Goal: Task Accomplishment & Management: Manage account settings

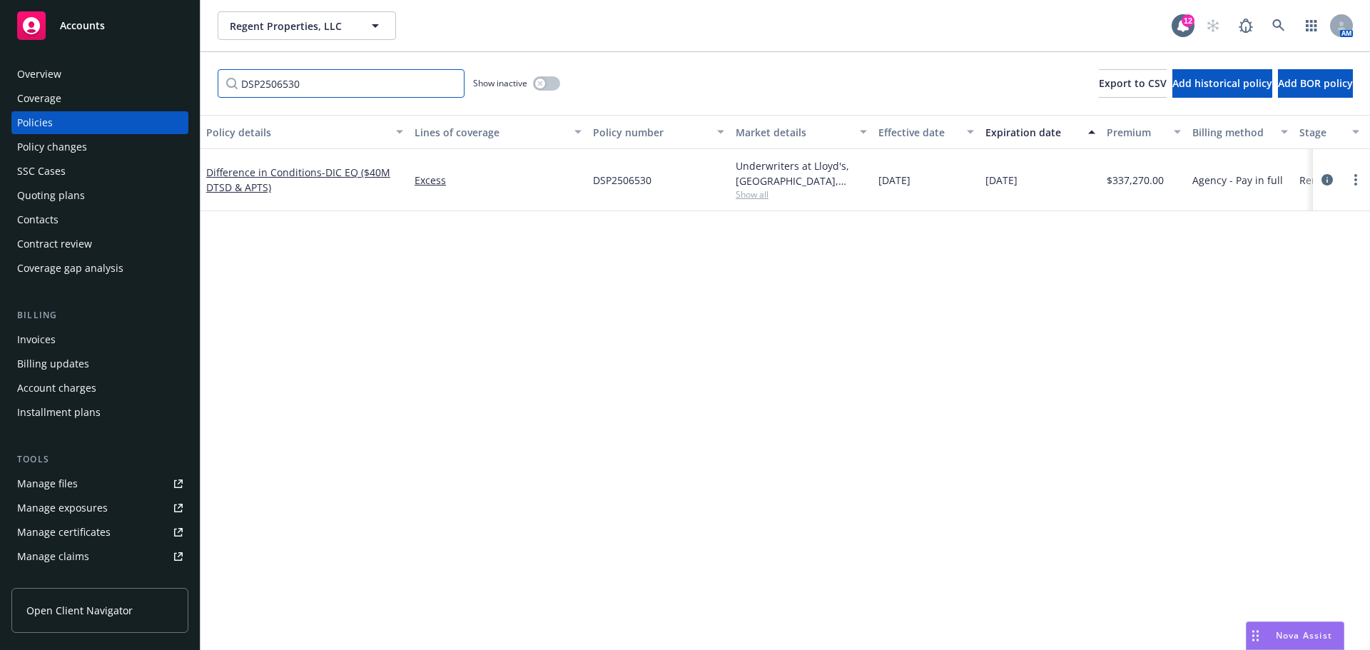
drag, startPoint x: 282, startPoint y: 85, endPoint x: 355, endPoint y: 82, distance: 73.5
click at [284, 85] on input "DSP2506530" at bounding box center [341, 83] width 247 height 29
drag, startPoint x: 352, startPoint y: 82, endPoint x: -31, endPoint y: 92, distance: 383.3
click at [0, 92] on html "Accounts Overview Coverage Policies Policy changes SSC Cases Quoting plans Cont…" at bounding box center [685, 325] width 1370 height 650
type input "HLI24"
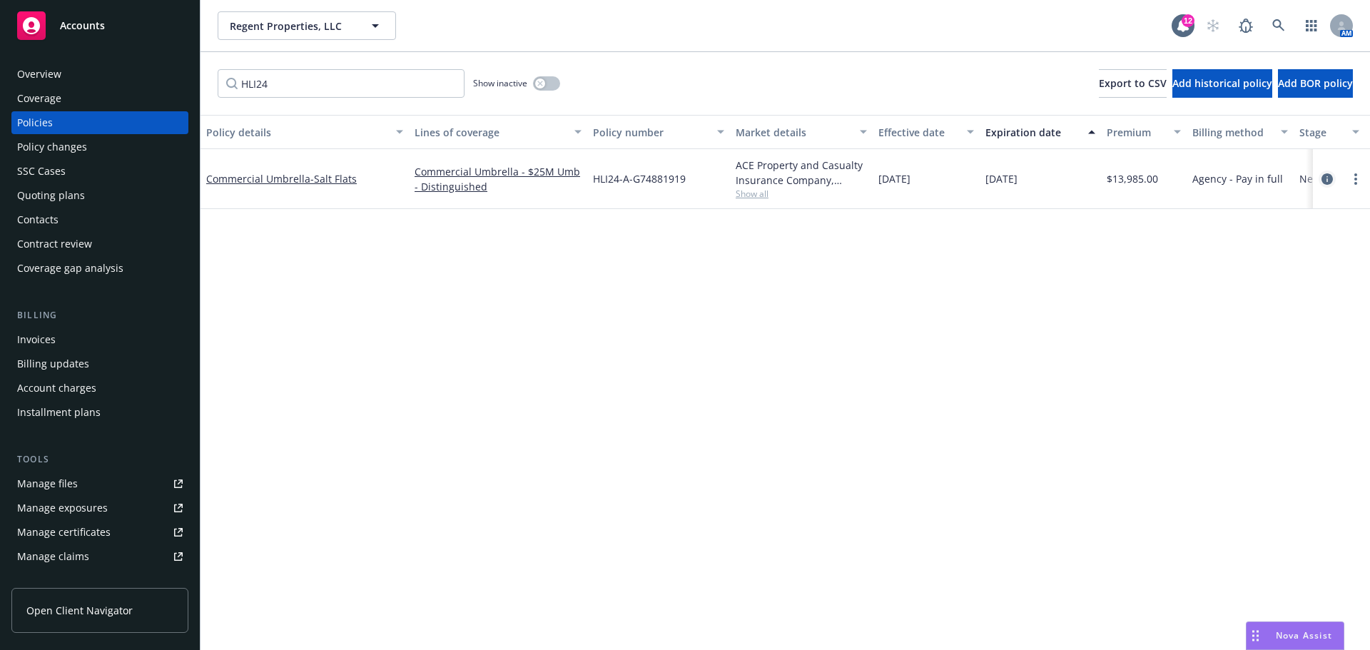
click at [1323, 174] on icon "circleInformation" at bounding box center [1326, 178] width 11 height 11
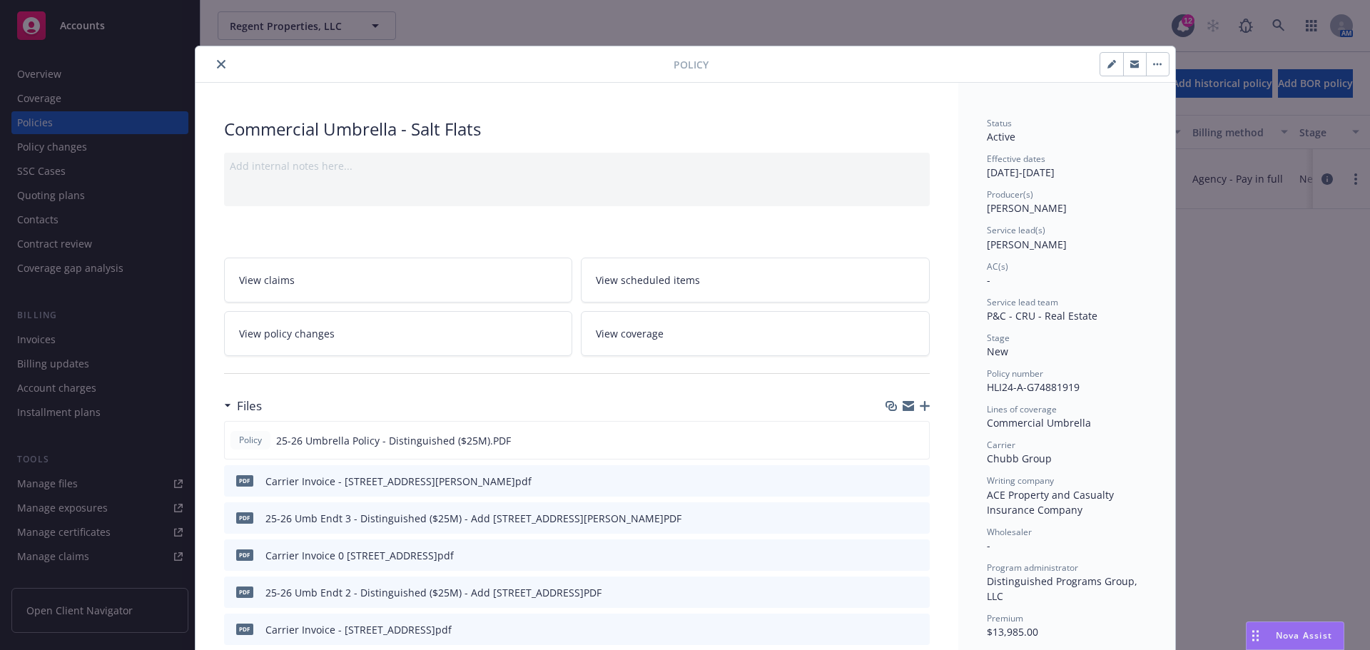
click at [920, 402] on icon "button" at bounding box center [925, 406] width 10 height 10
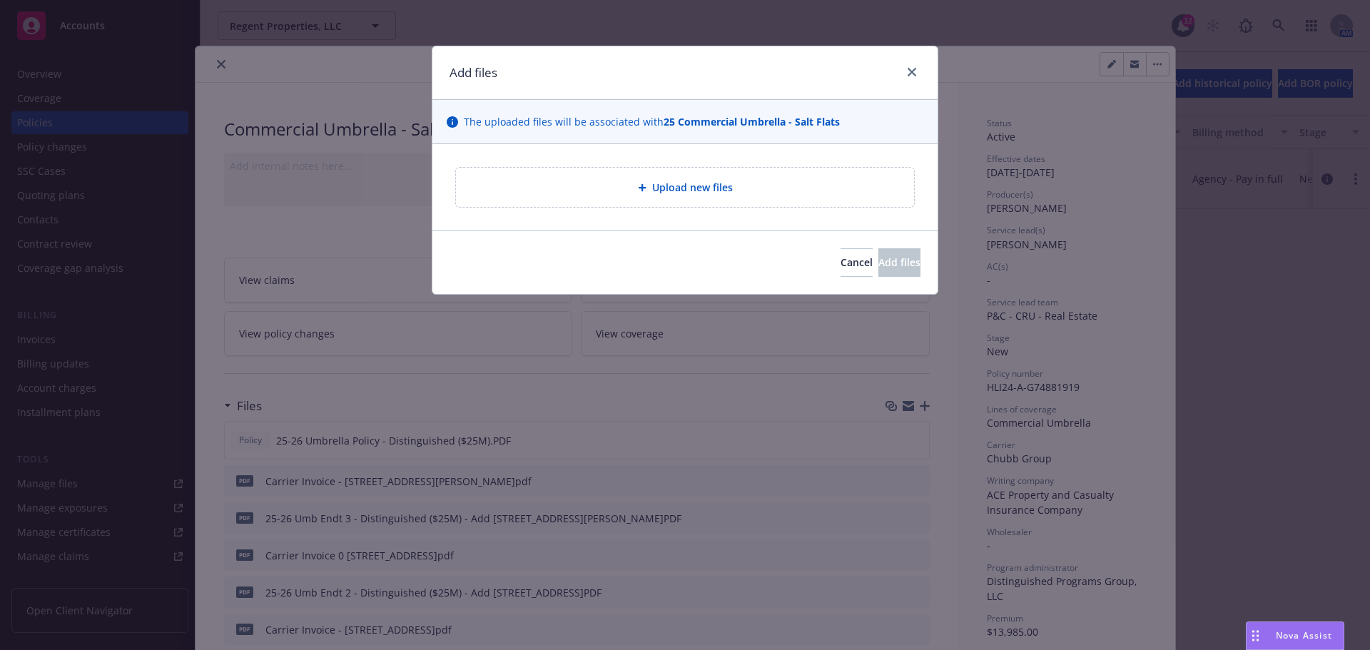
type textarea "x"
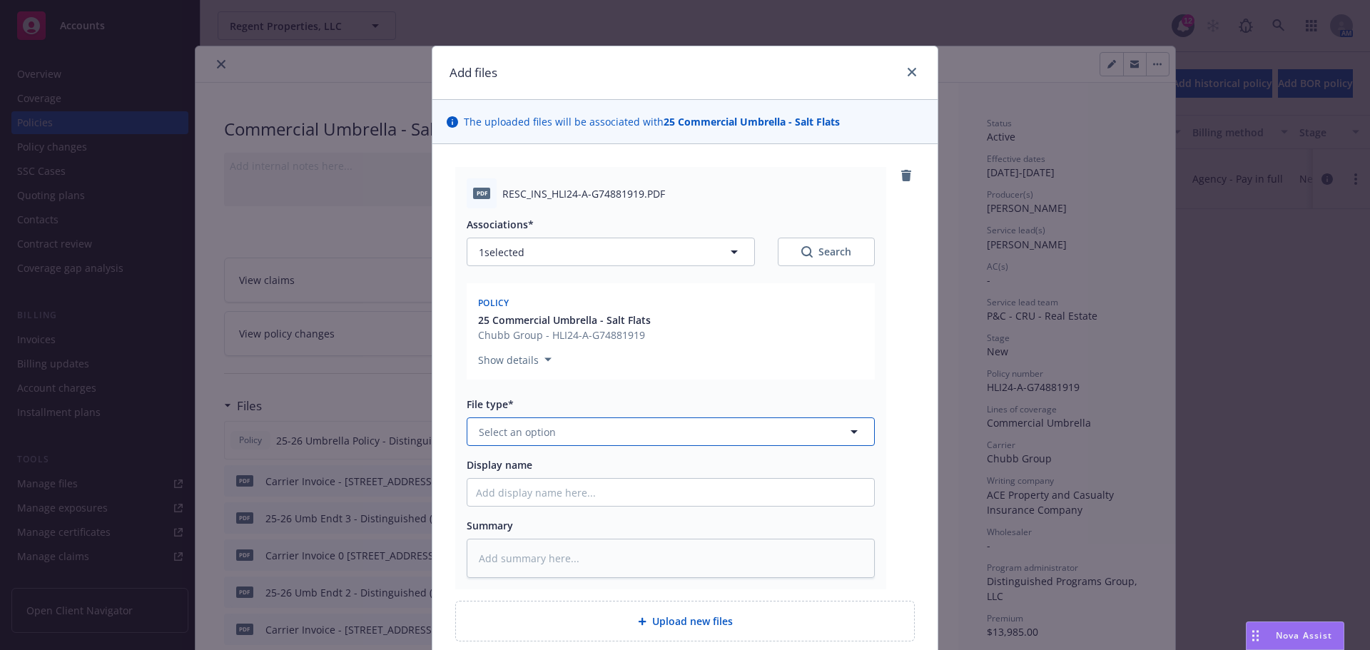
click at [544, 444] on button "Select an option" at bounding box center [671, 431] width 408 height 29
type input "reinst"
click at [537, 457] on div "Reinstatement" at bounding box center [670, 471] width 407 height 38
click at [529, 486] on input "Display name" at bounding box center [670, 492] width 407 height 27
type textarea "x"
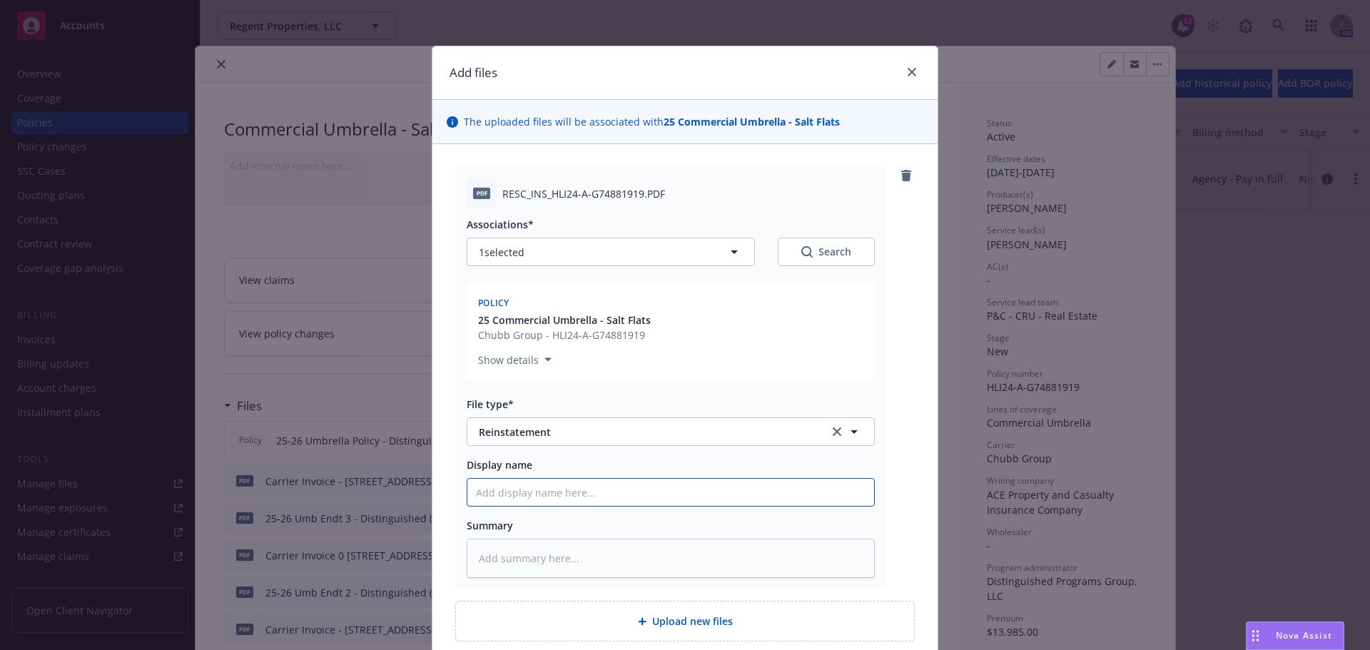
type input "N"
type textarea "x"
type input "Not"
type textarea "x"
type input "Noti"
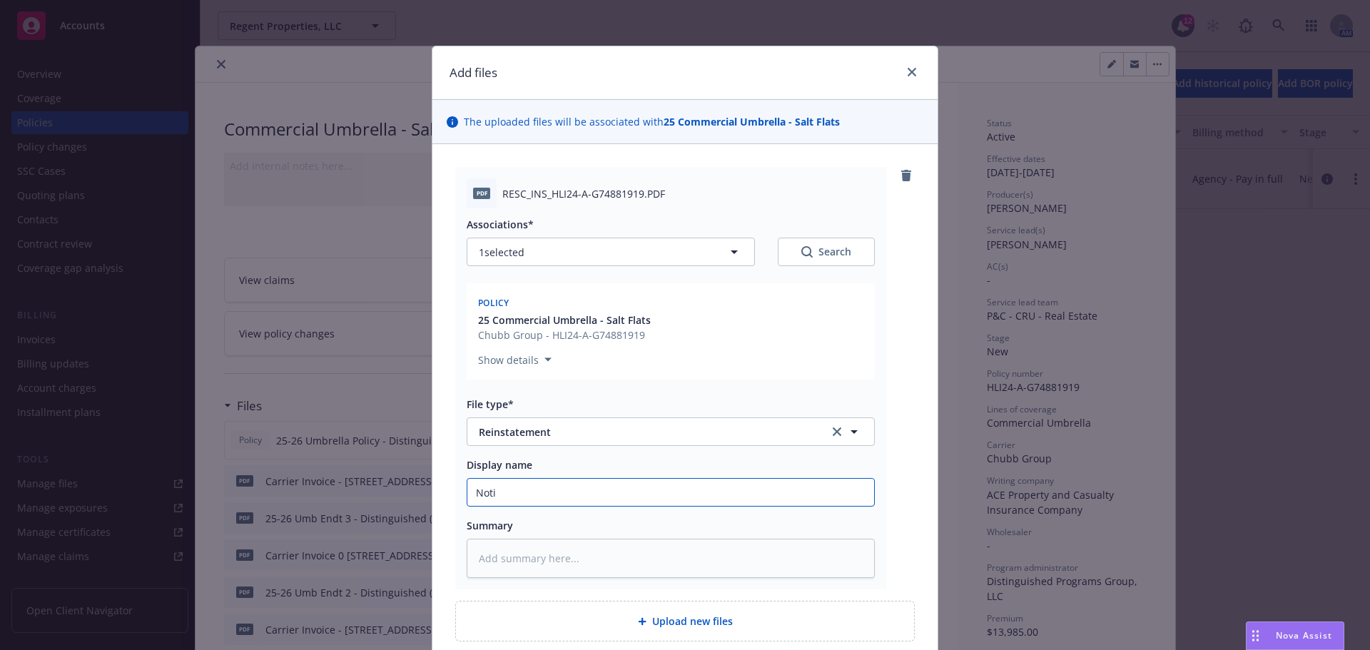
type textarea "x"
type input "Notic"
type textarea "x"
type input "Notice"
type textarea "x"
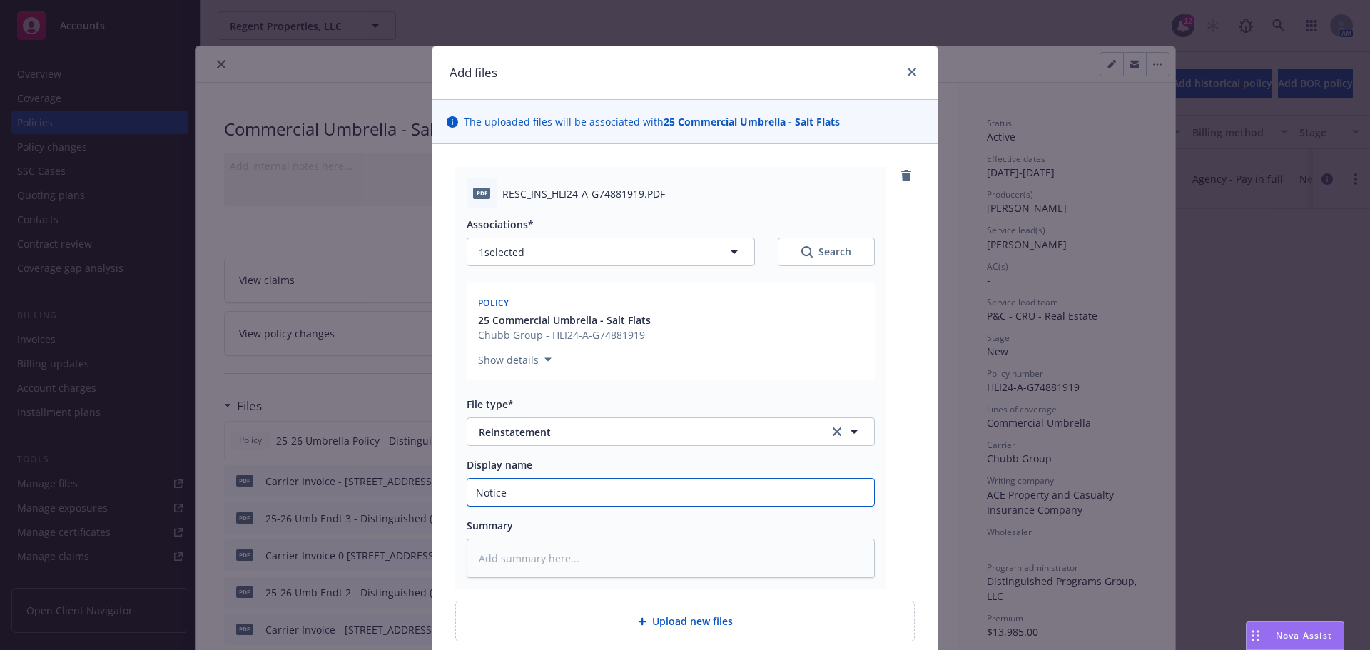
type input "Notice"
type textarea "x"
type input "Notice o"
type textarea "x"
type input "Notice of"
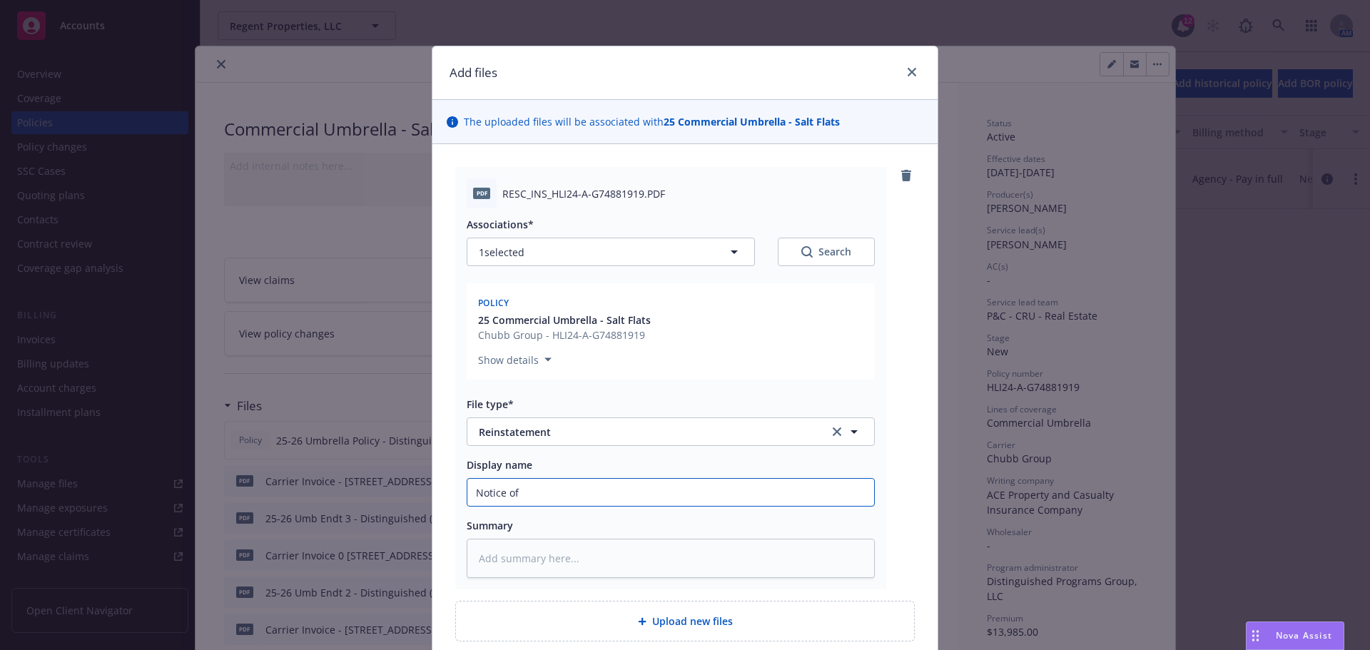
type textarea "x"
type input "Notice of"
type textarea "x"
type input "Notice of R"
type textarea "x"
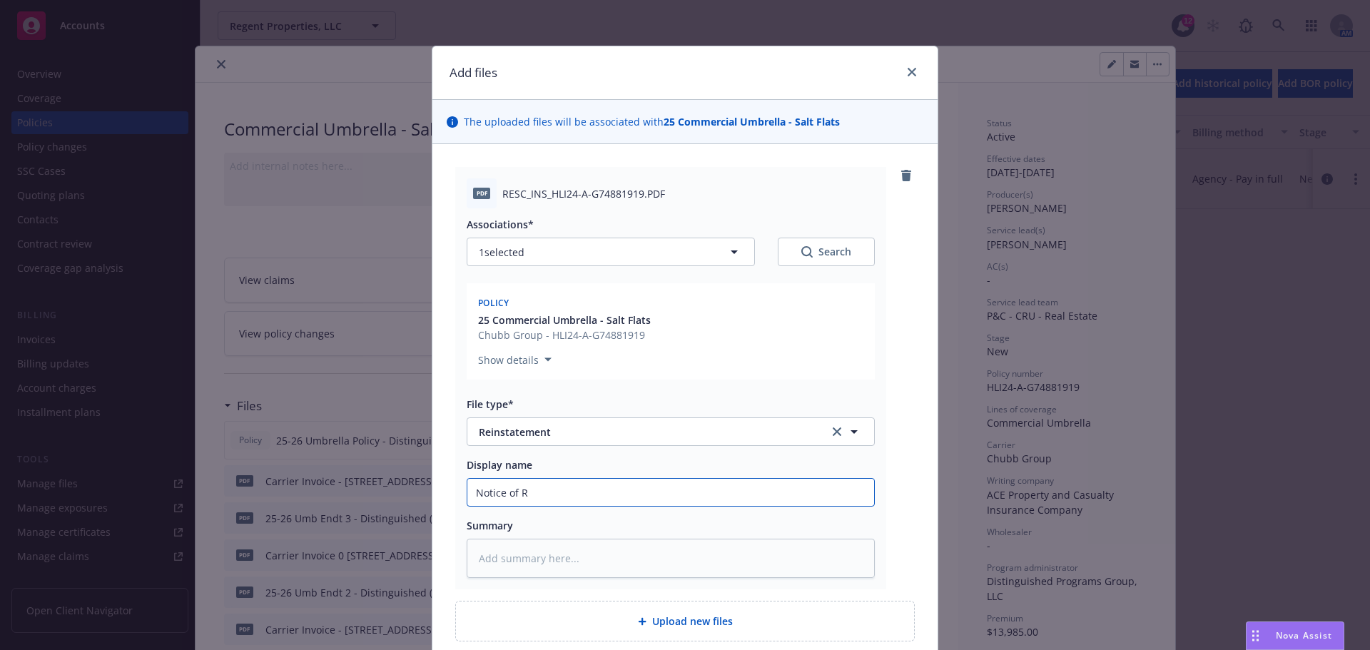
type input "Notice of Re"
type textarea "x"
type input "Notice of Rec"
type textarea "x"
type input "Notice of Reci"
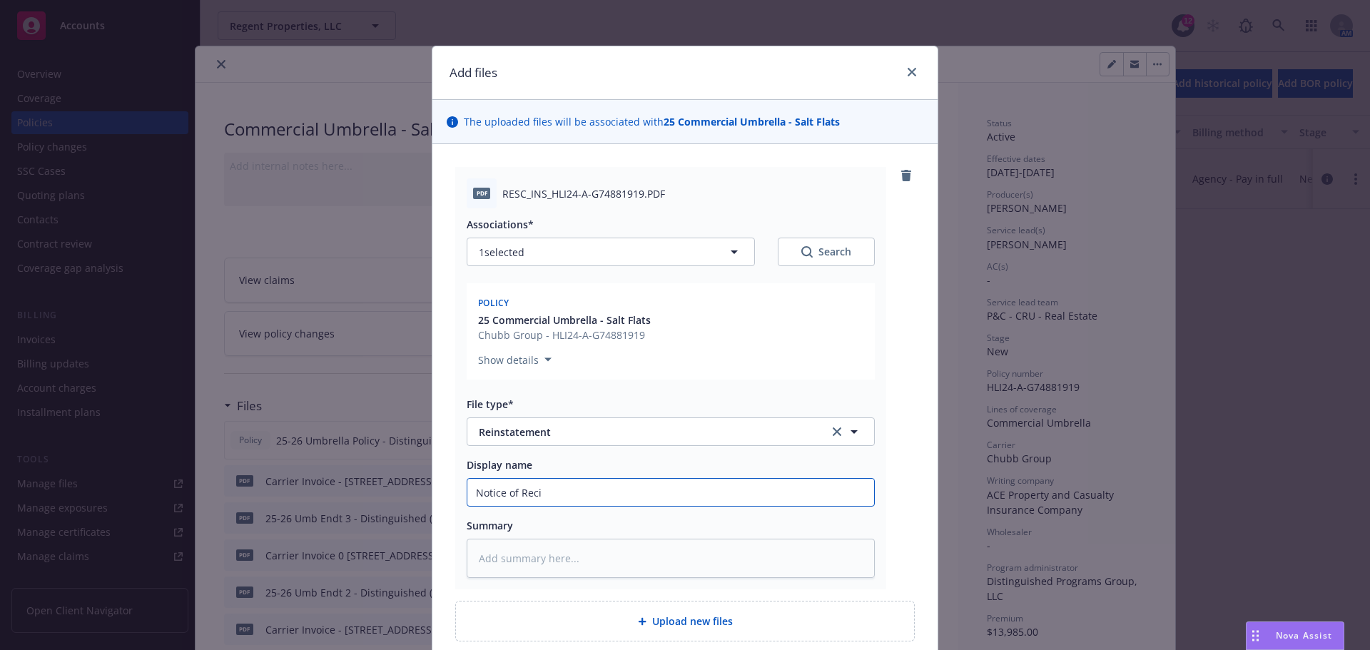
type textarea "x"
type input "Notice of Recis"
type textarea "x"
type input "Notice of Reciss"
type textarea "x"
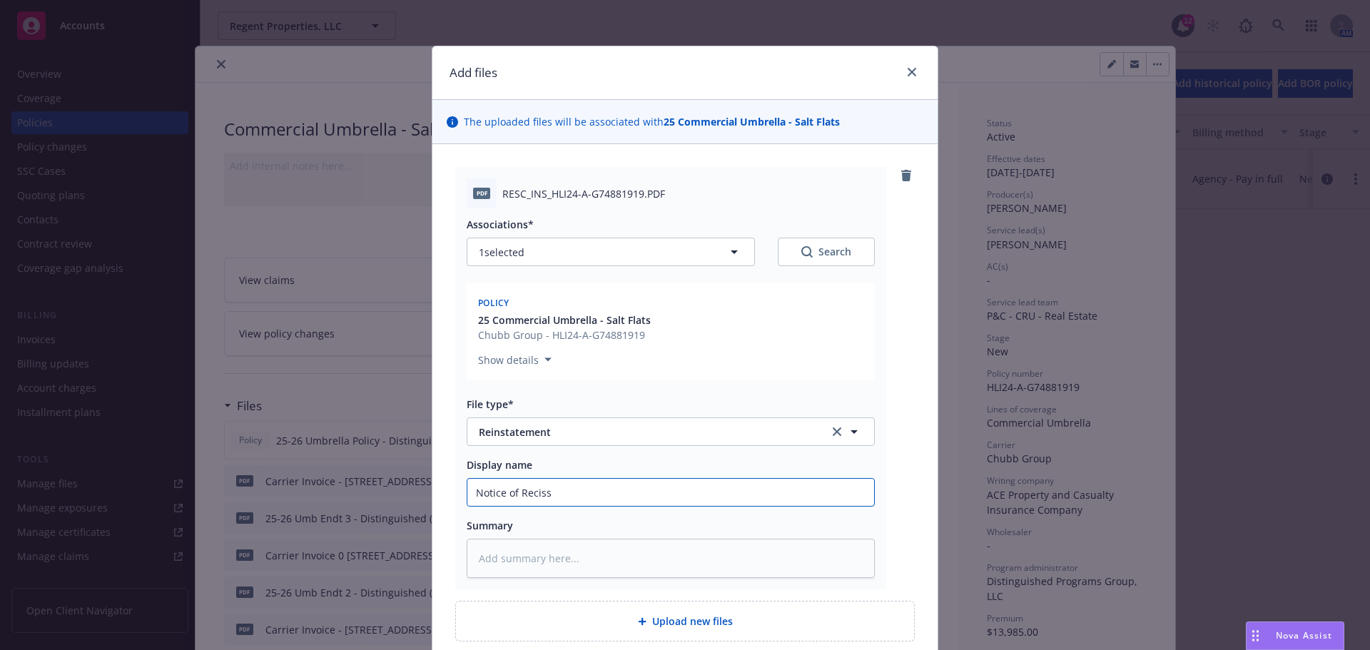
type input "Notice of Recissi"
type textarea "x"
type input "Notice of Recissio"
type textarea "x"
type input "Notice of Recission"
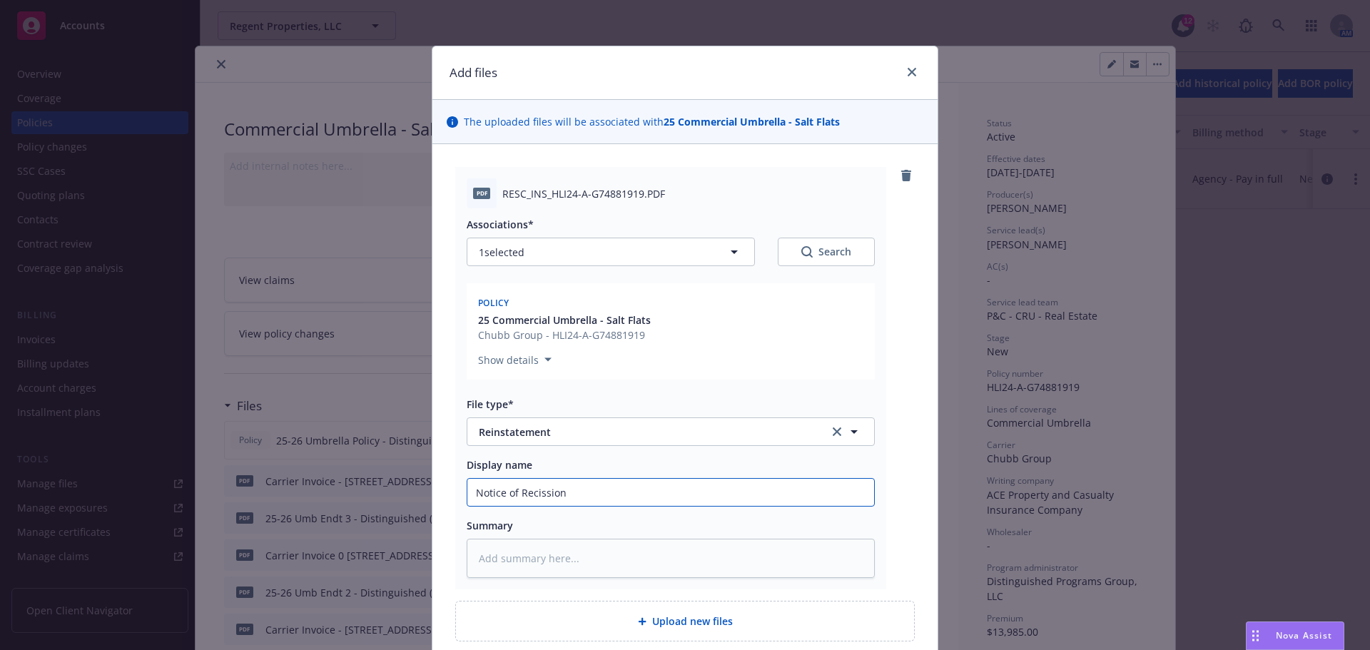
type textarea "x"
type input "Notice of Recission"
type textarea "x"
type input "Notice of Recission E"
type textarea "x"
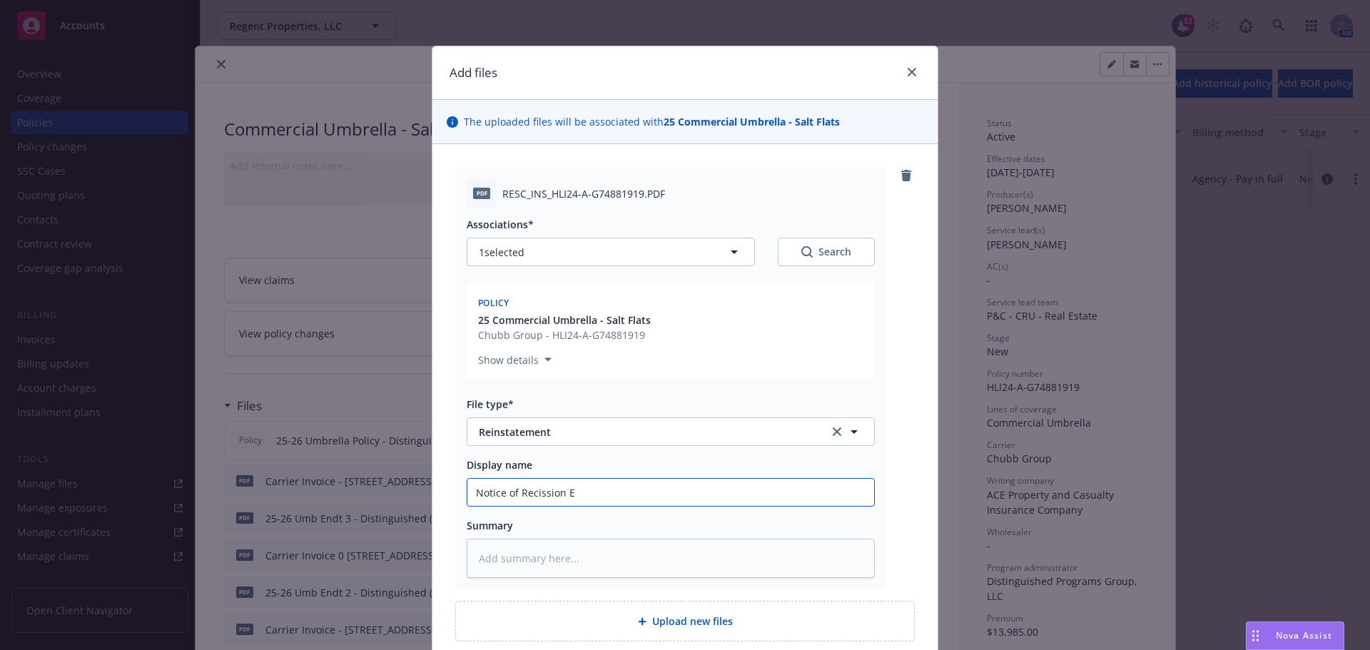
type input "Notice of Recission Ef"
type textarea "x"
type input "Notice of Recission Eff"
type textarea "x"
type input "Notice of Recission Eff"
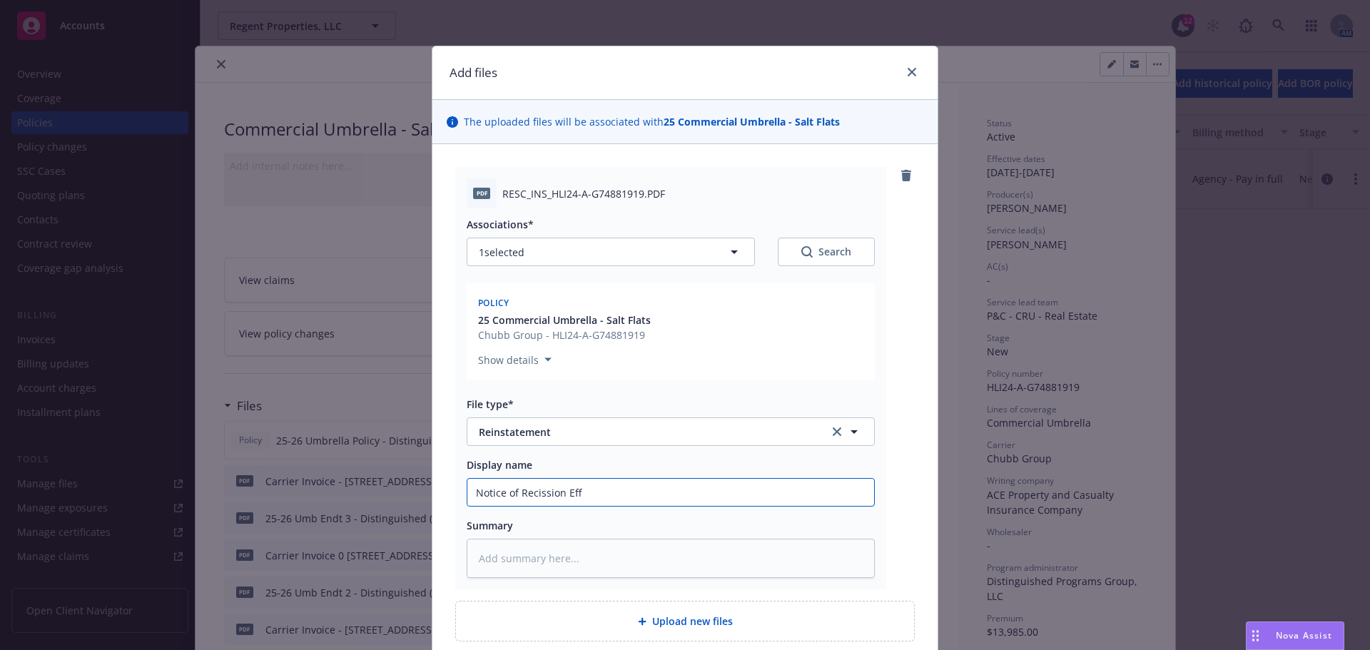
type textarea "x"
type input "Notice of Recission Eff 8"
type textarea "x"
type input "Notice of Recission Eff 8/"
type textarea "x"
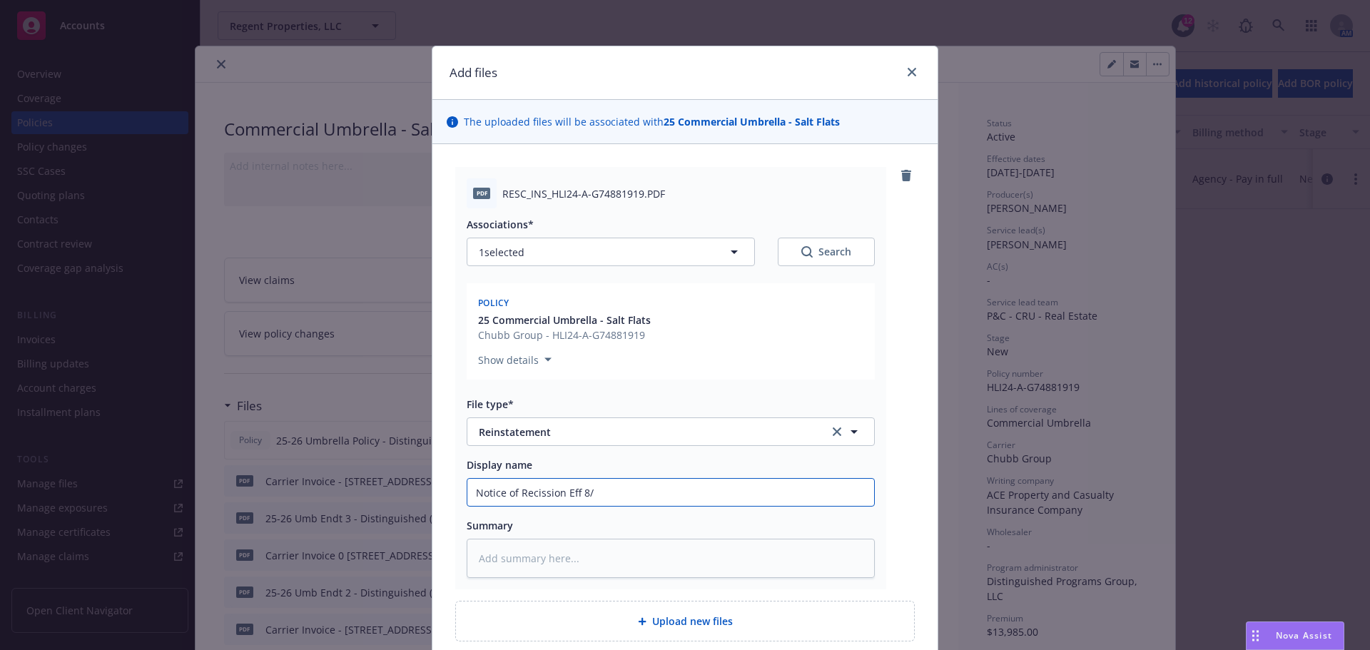
type input "Notice of Recission Eff 8/2"
type textarea "x"
type input "Notice of Recission Eff 8/27"
type textarea "x"
type input "Notice of Recission Eff 8/27/"
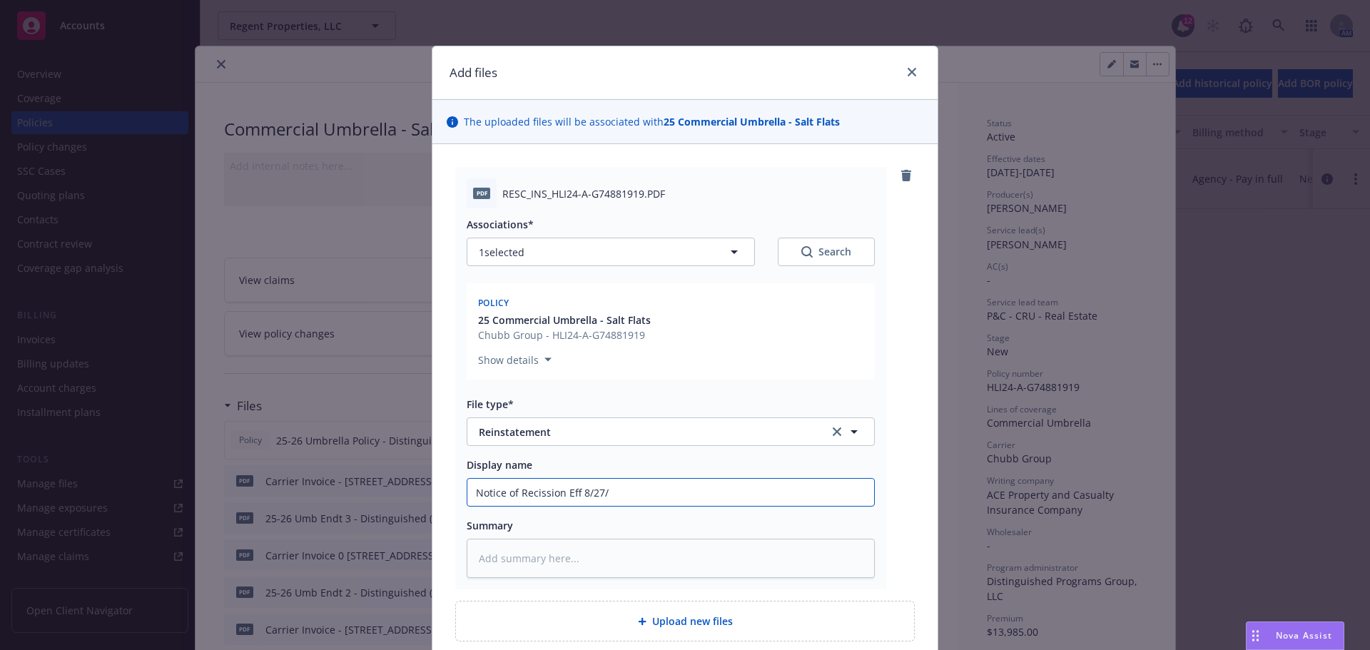
type textarea "x"
type input "Notice of Recission Eff 8/27/2"
type textarea "x"
type input "Notice of Recission Eff [DATE]"
type textarea "x"
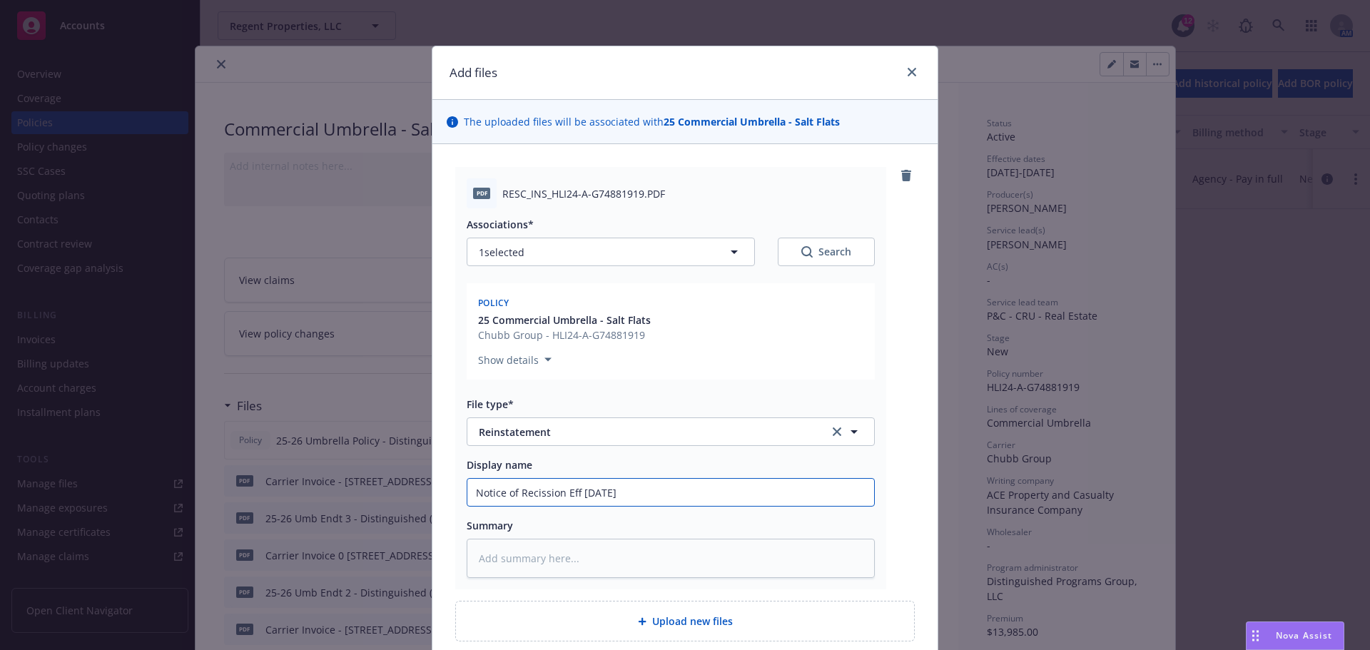
type input "Notice of Recission Eff 8/27/2"
type textarea "x"
type input "Notice of Recission Eff [DATE]"
type textarea "x"
type input "Notice of Recission Eff [DATE]"
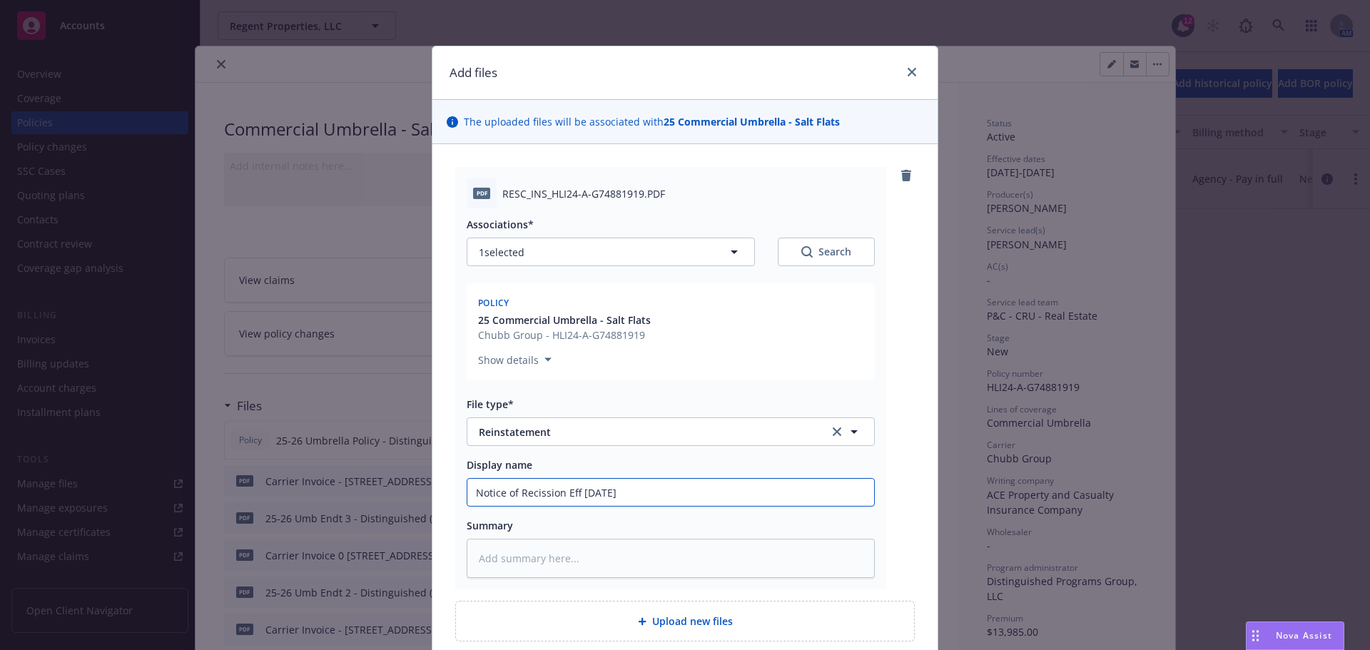
click at [775, 498] on input "Notice of Recission Eff [DATE]" at bounding box center [670, 492] width 407 height 27
type textarea "x"
type input "Notice of Recission Eff [DATE] P"
type textarea "x"
type input "Notice of Recission Eff [DATE] Po"
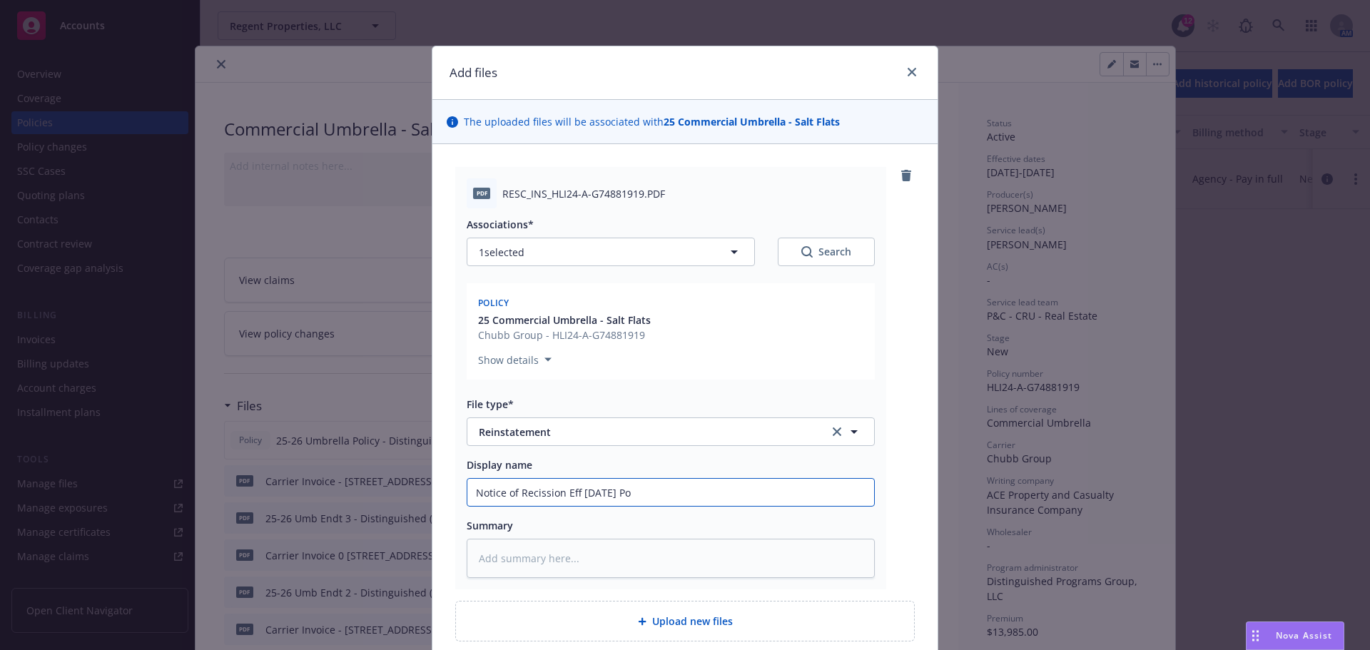
type textarea "x"
type input "Notice of Recission Eff [DATE] Pol"
type textarea "x"
type input "Notice of Recission Eff [DATE] Poli"
type textarea "x"
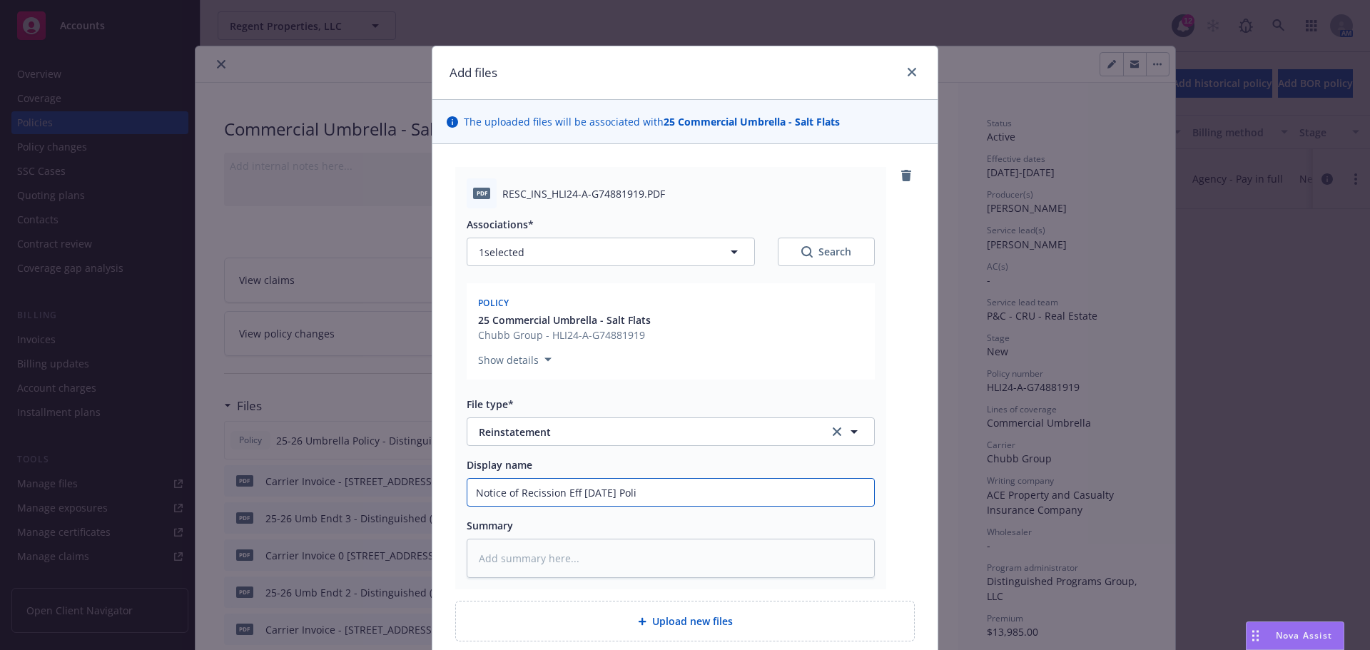
type input "Notice of Recission Eff [DATE] Polic"
type textarea "x"
type input "Notice of Recission Eff [DATE] Policy"
type textarea "x"
type input "Notice of Recission Eff [DATE] Policy"
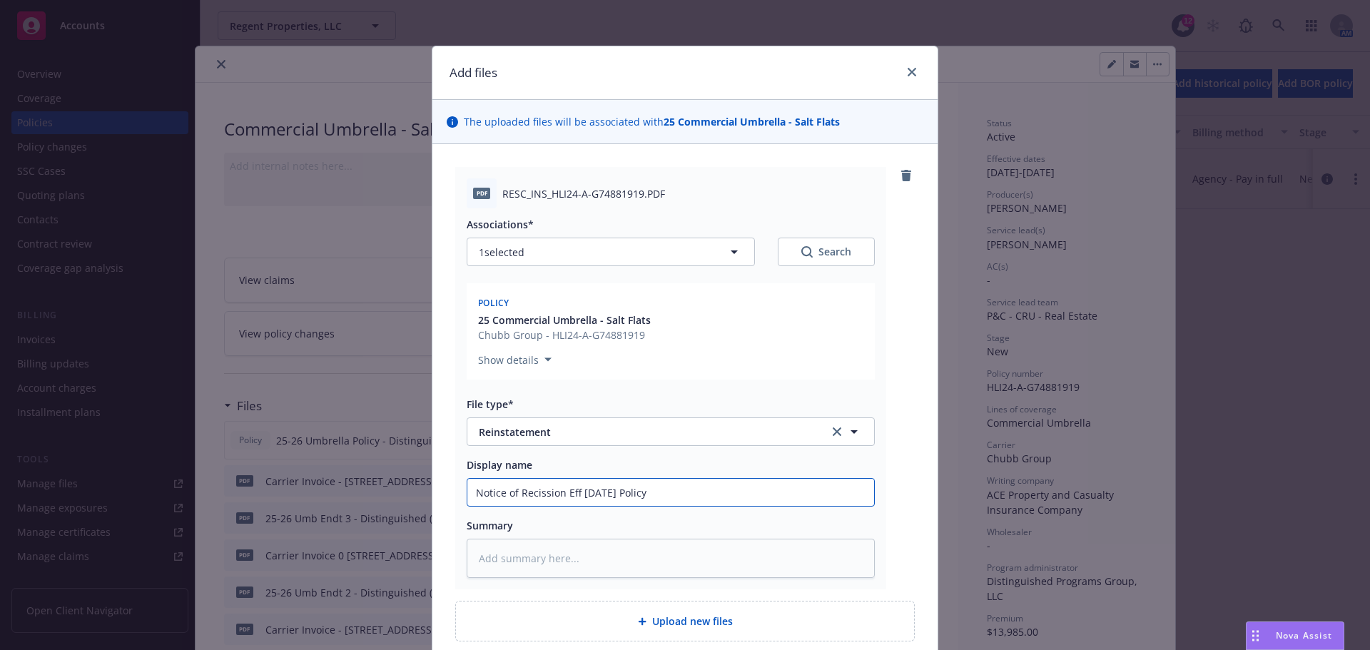
type textarea "x"
type input "Notice of Recission Eff [DATE] Policy N"
type textarea "x"
type input "Notice of Recission Eff [DATE] Policy No"
type textarea "x"
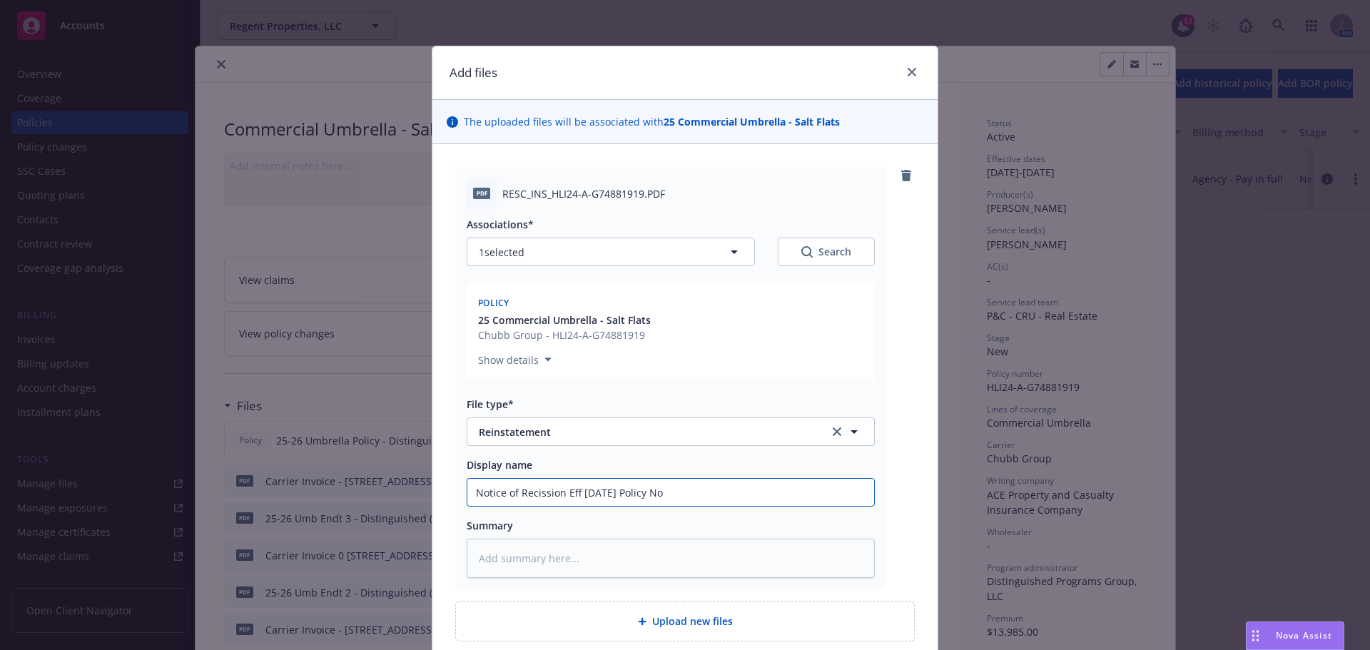
type input "Notice of Recission Eff [DATE] Policy No."
type textarea "x"
type input "Notice of Recission Eff [DATE] Policy No."
paste input "HLI24-A-G74881919"
type textarea "x"
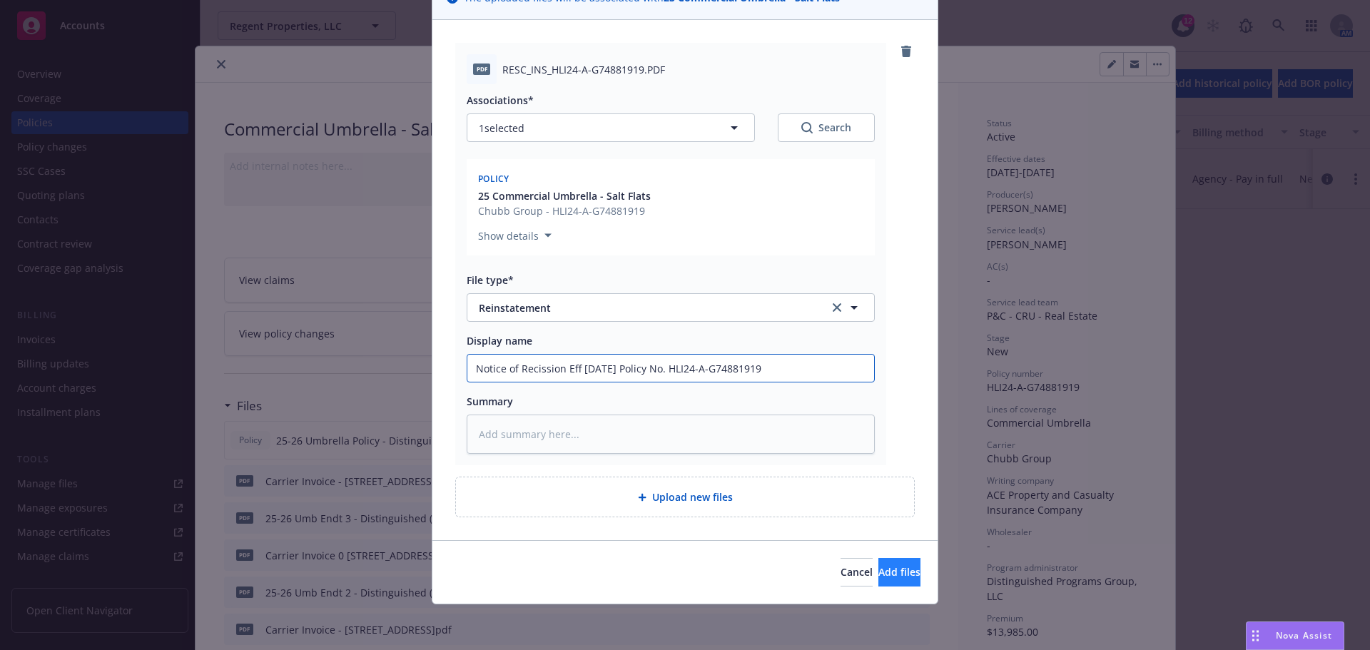
type input "Notice of Recission Eff [DATE] Policy No. HLI24-A-G74881919"
click at [889, 572] on span "Add files" at bounding box center [899, 572] width 42 height 14
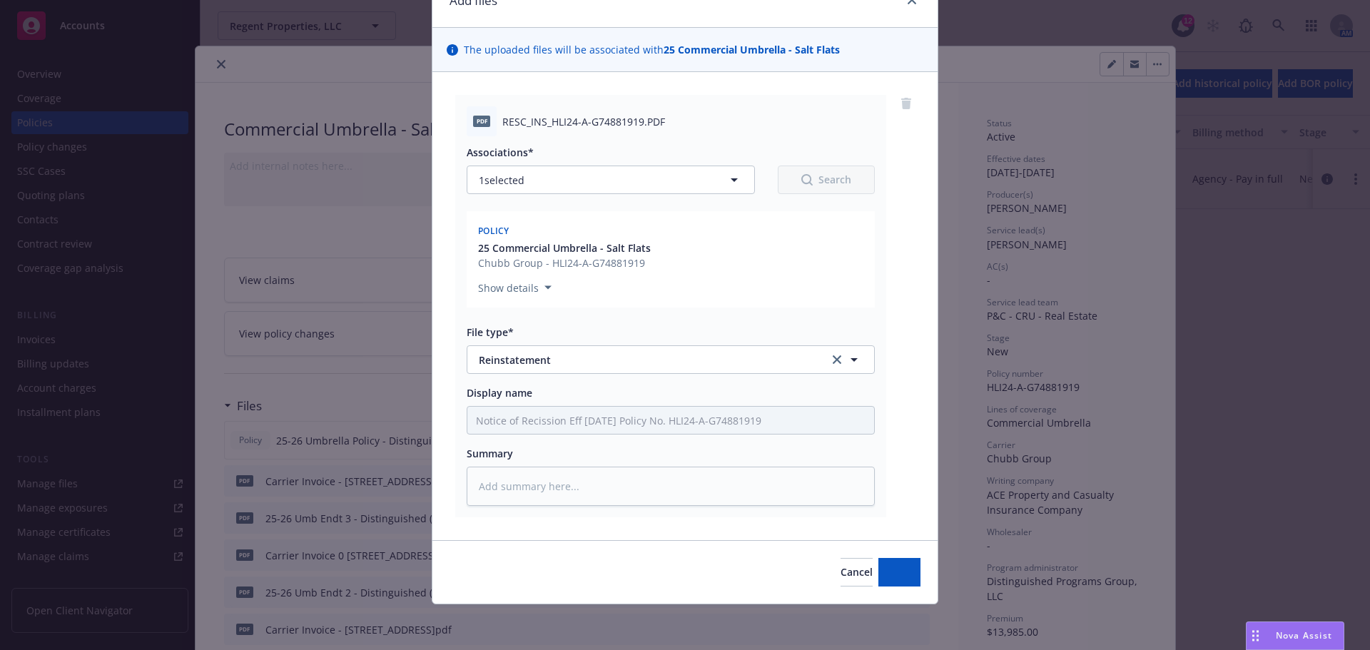
scroll to position [72, 0]
type textarea "x"
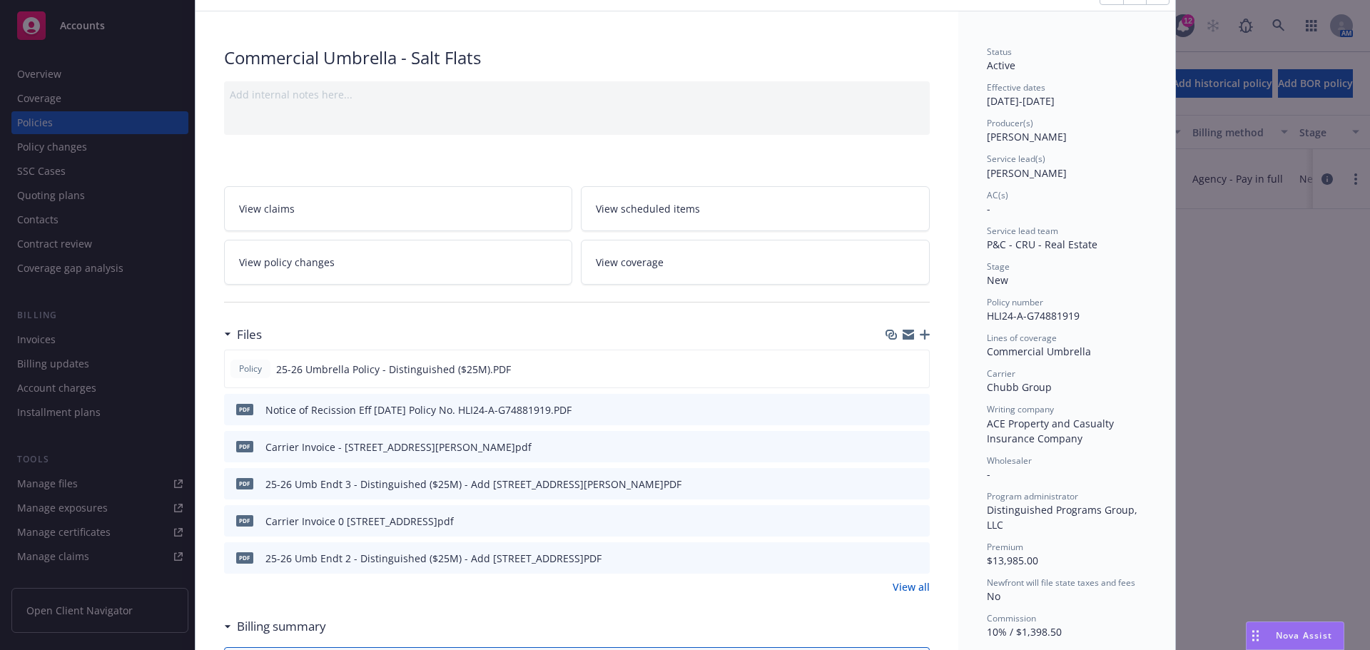
scroll to position [0, 0]
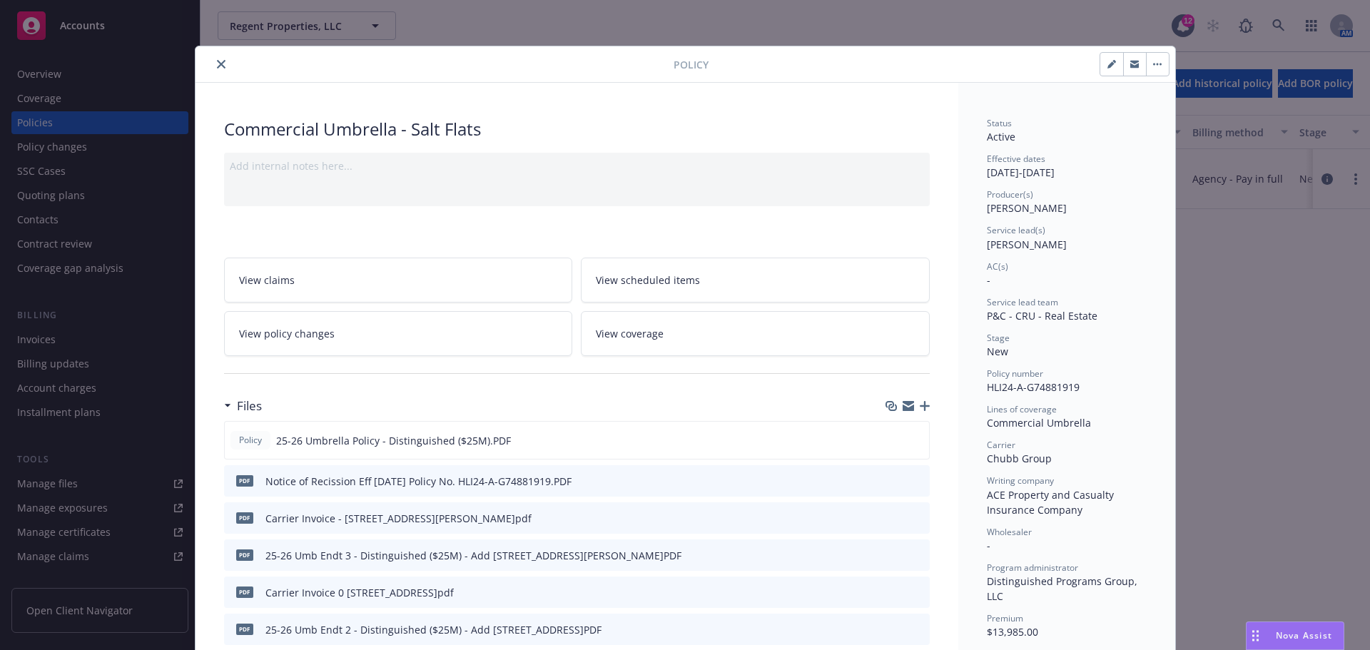
click at [217, 61] on icon "close" at bounding box center [221, 64] width 9 height 9
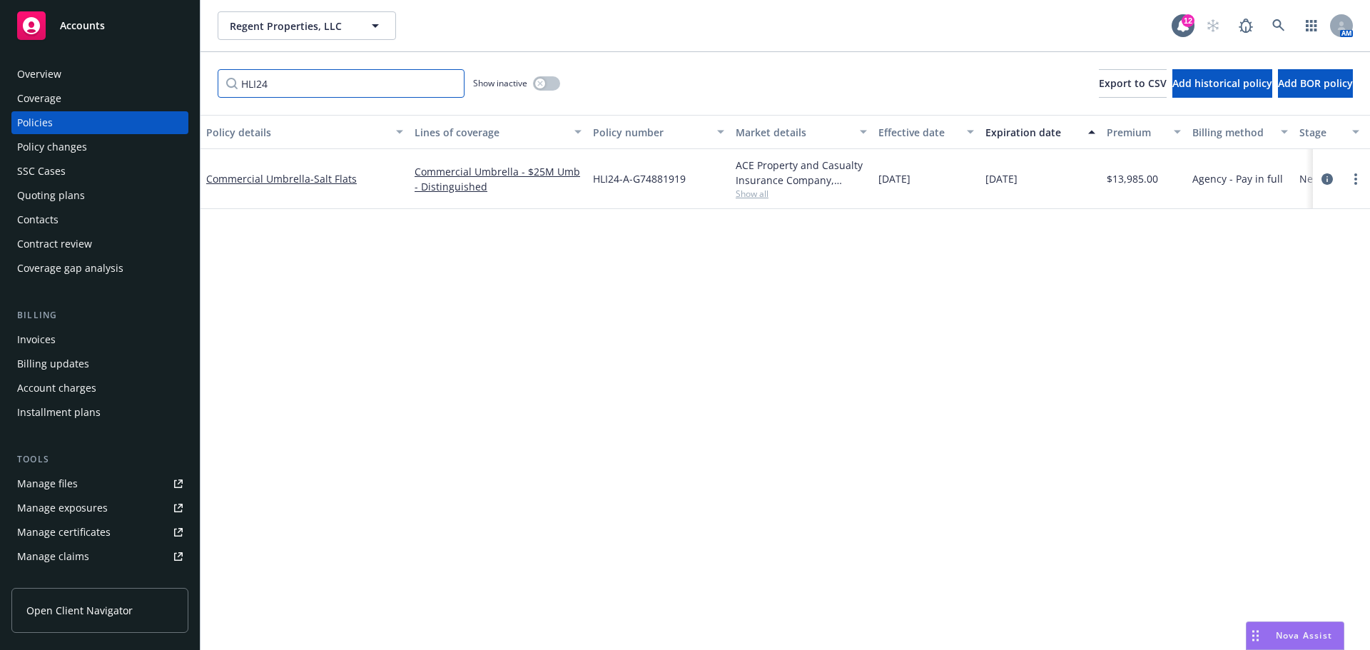
click at [315, 84] on input "HLI24" at bounding box center [341, 83] width 247 height 29
paste input "TSLBGL-0001229-00"
type input "TSLBGL-0001229-00"
click at [57, 353] on div "Billing updates" at bounding box center [53, 363] width 72 height 23
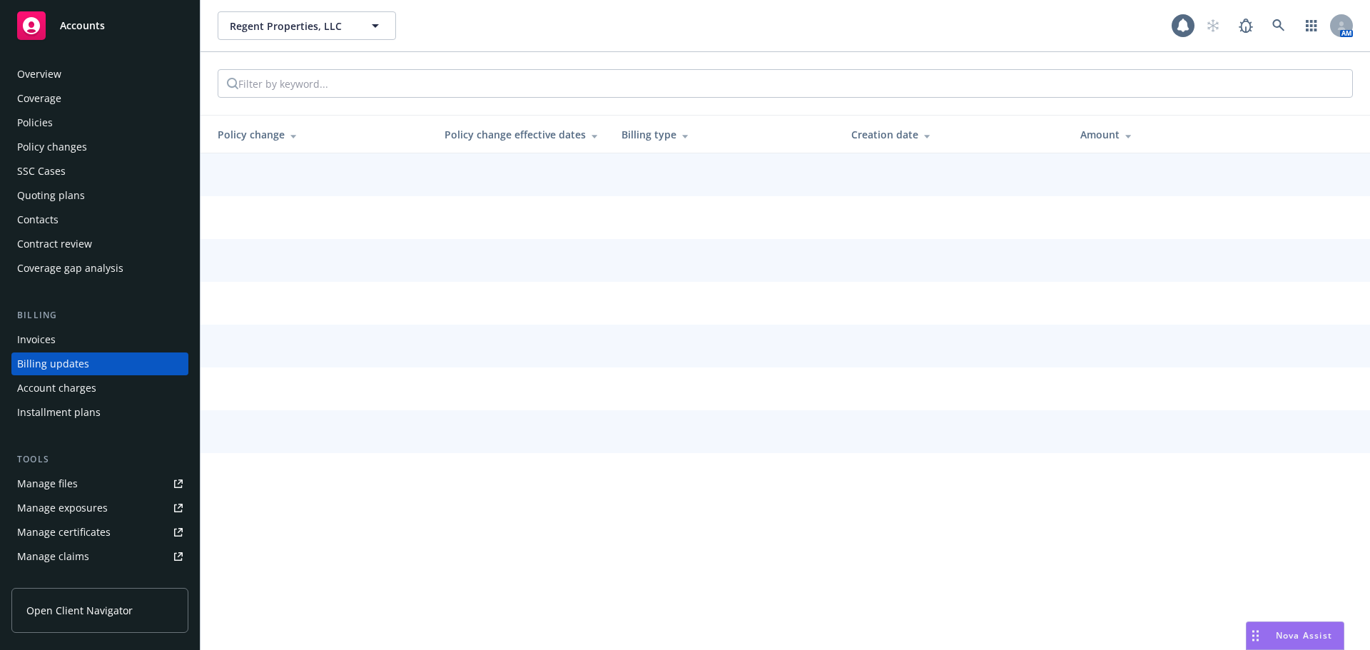
click at [35, 352] on div "Billing updates" at bounding box center [53, 363] width 72 height 23
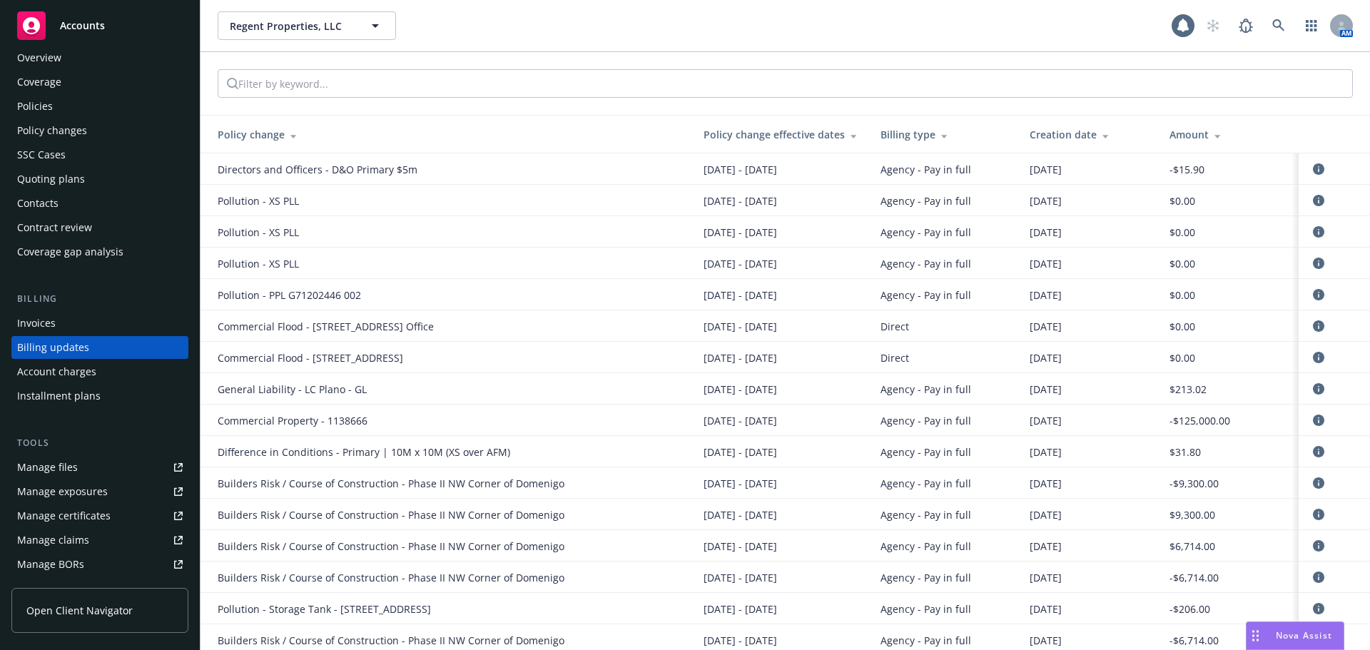
click at [38, 322] on div "Invoices" at bounding box center [36, 323] width 39 height 23
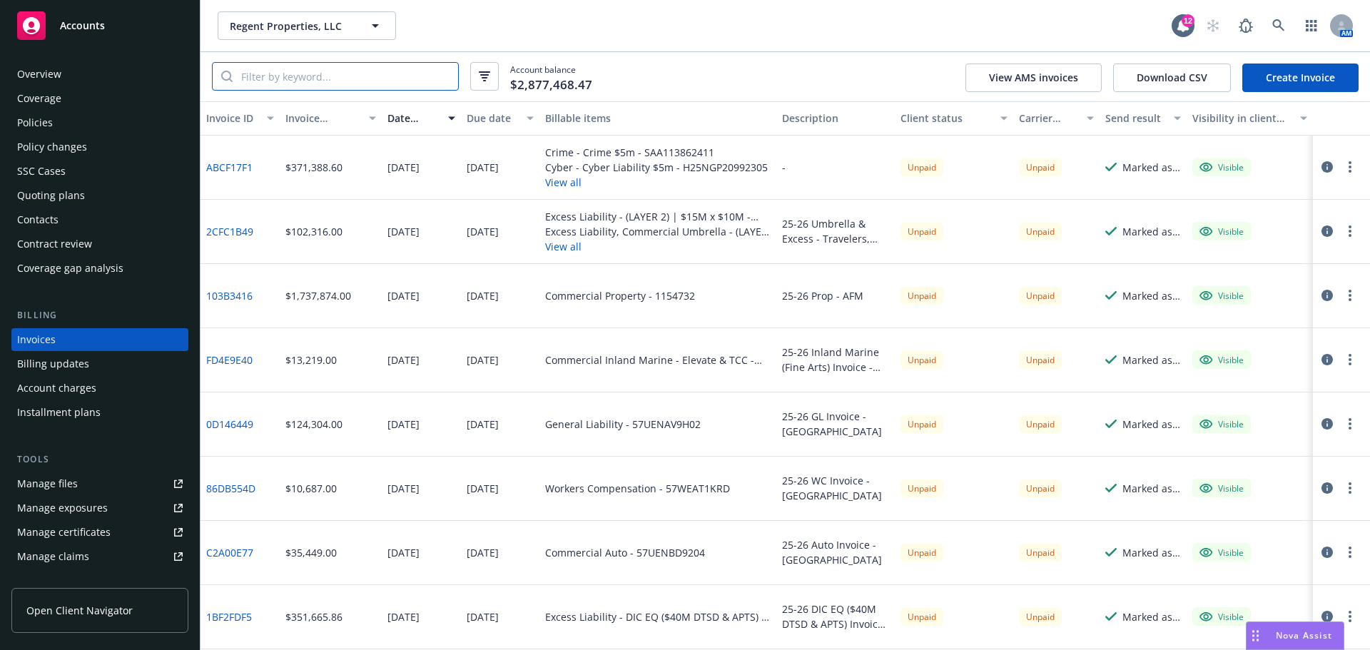
click at [289, 78] on input "search" at bounding box center [345, 76] width 225 height 27
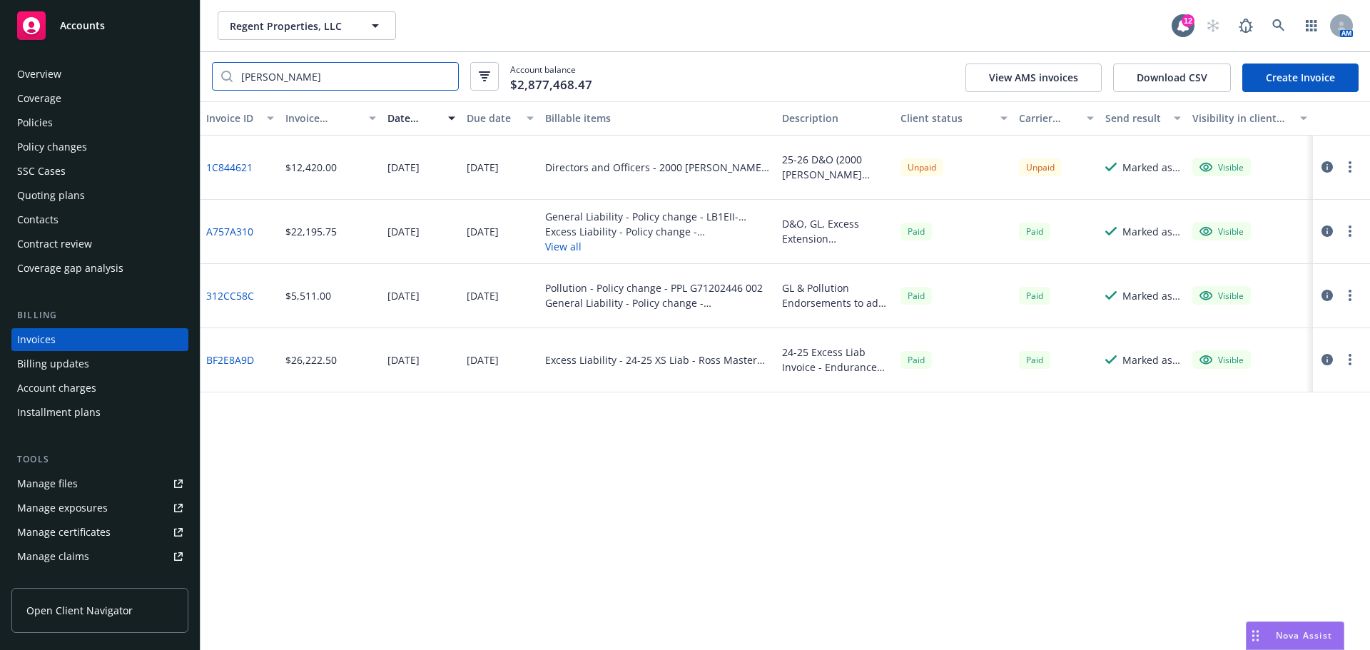
click at [377, 68] on input "[PERSON_NAME]" at bounding box center [345, 76] width 225 height 27
paste input "TSLBGL-0001229-00"
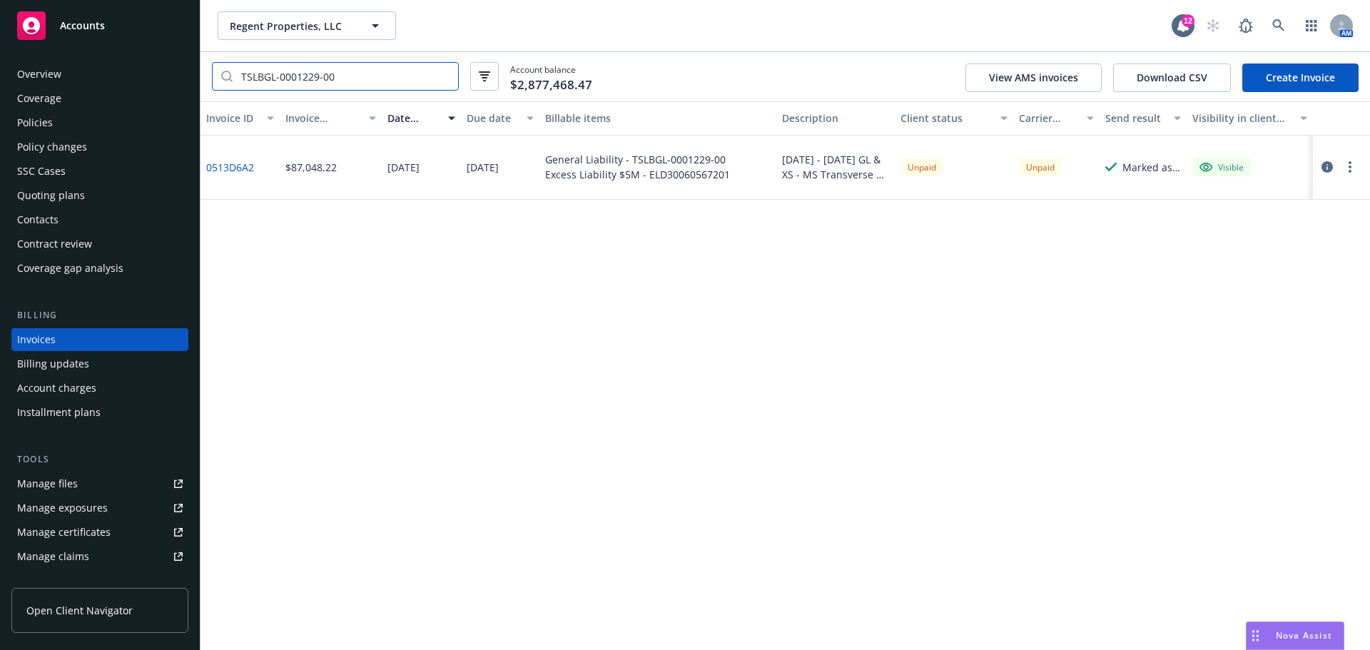
type input "TSLBGL-0001229-00"
click at [233, 166] on link "0513D6A2" at bounding box center [230, 167] width 48 height 15
